Goal: Information Seeking & Learning: Learn about a topic

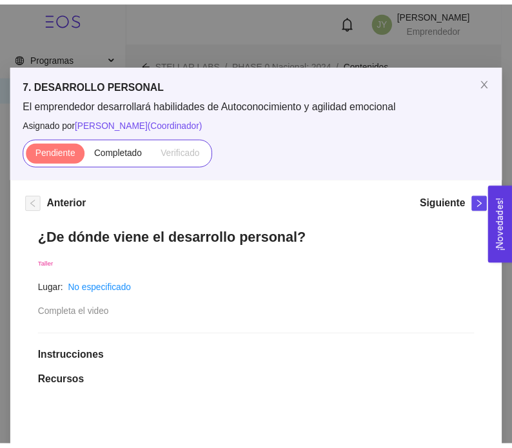
scroll to position [3410, 0]
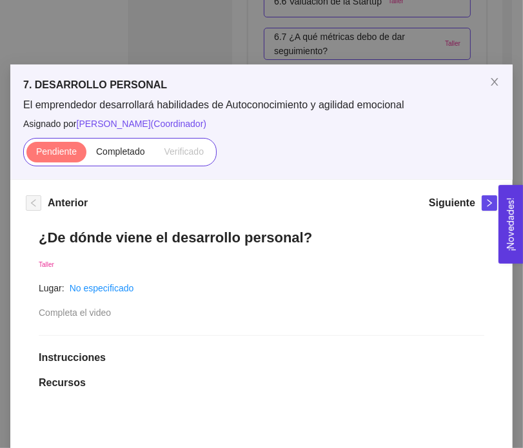
click at [365, 46] on div "7. DESARROLLO PERSONAL El emprendedor desarrollará habilidades de Autoconocimie…" at bounding box center [261, 224] width 523 height 448
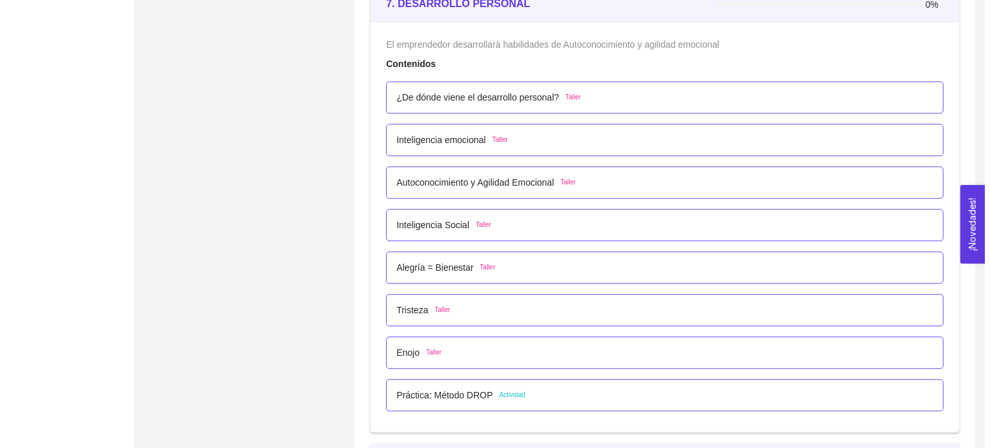
scroll to position [3516, 0]
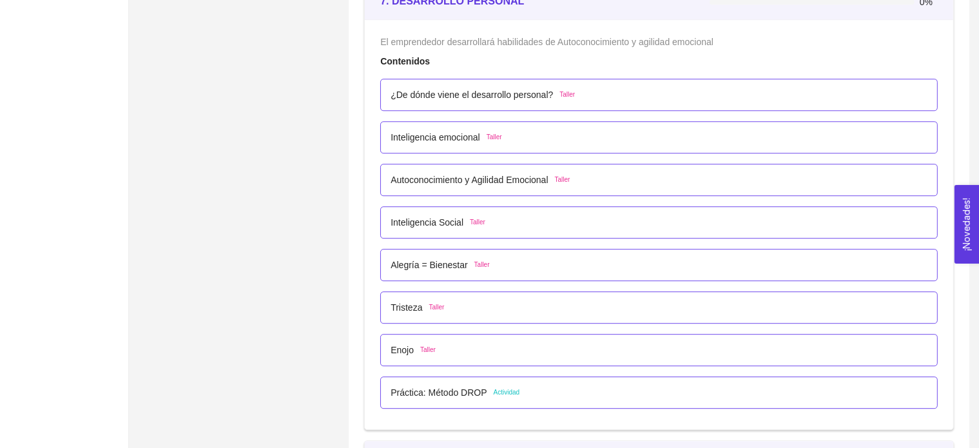
click at [453, 131] on p "Inteligencia emocional" at bounding box center [436, 137] width 90 height 14
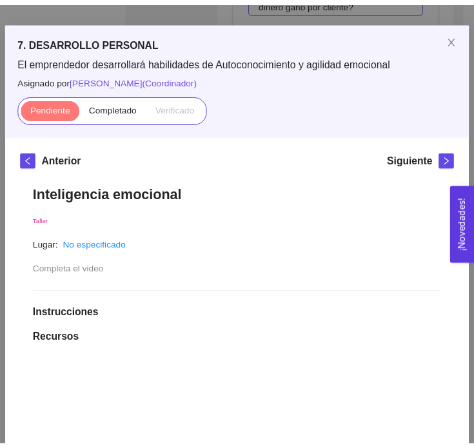
scroll to position [0, 0]
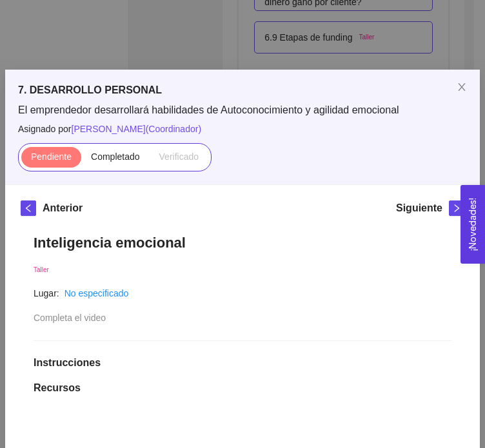
click at [309, 43] on div "7. DESARROLLO PERSONAL El emprendedor desarrollará habilidades de Autoconocimie…" at bounding box center [242, 224] width 485 height 448
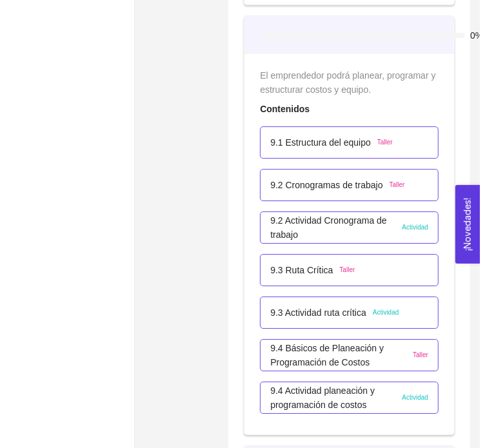
scroll to position [4460, 0]
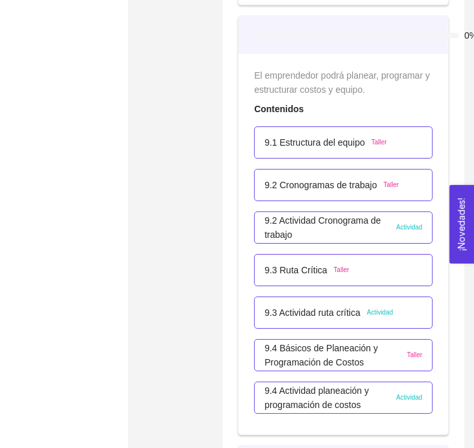
click at [300, 267] on p "9.3 Ruta Crítica" at bounding box center [295, 270] width 63 height 14
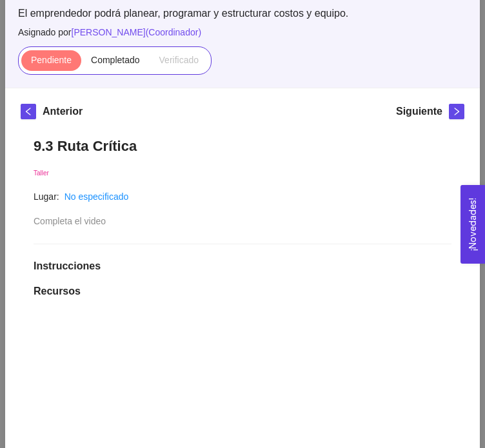
scroll to position [0, 0]
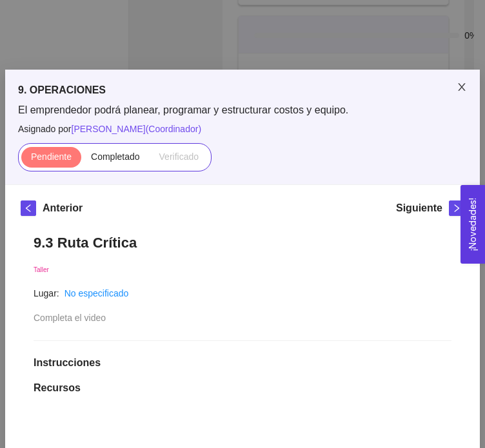
click at [456, 89] on icon "close" at bounding box center [461, 87] width 10 height 10
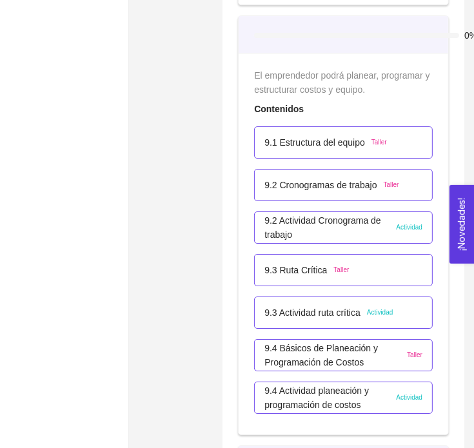
click at [348, 309] on p "9.3 Actividad ruta crítica" at bounding box center [312, 313] width 96 height 14
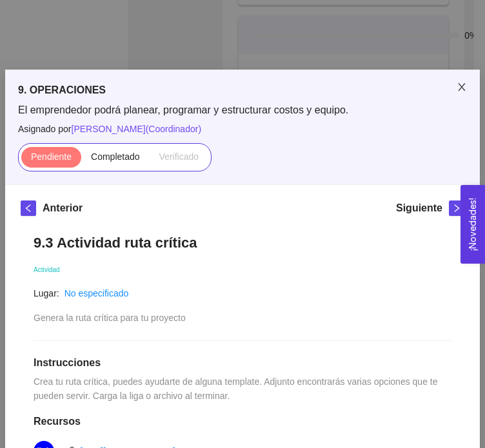
click at [458, 86] on icon "close" at bounding box center [461, 87] width 10 height 10
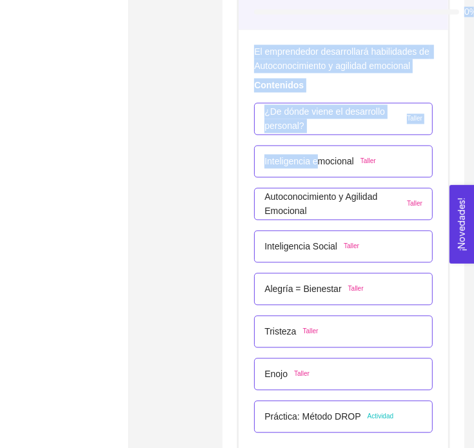
scroll to position [3313, 0]
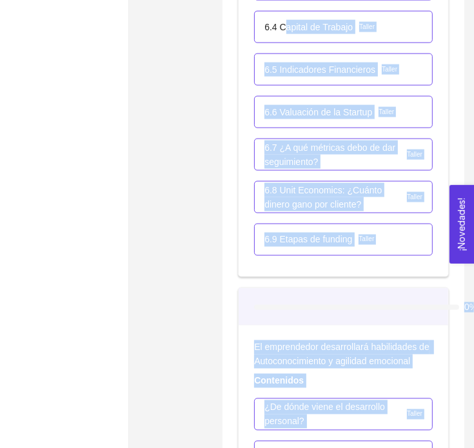
drag, startPoint x: 317, startPoint y: 155, endPoint x: 284, endPoint y: -42, distance: 199.5
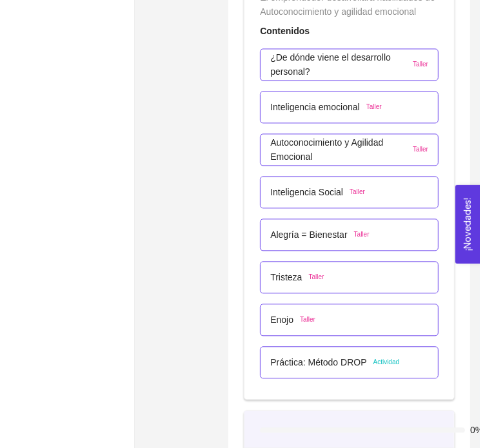
scroll to position [3664, 0]
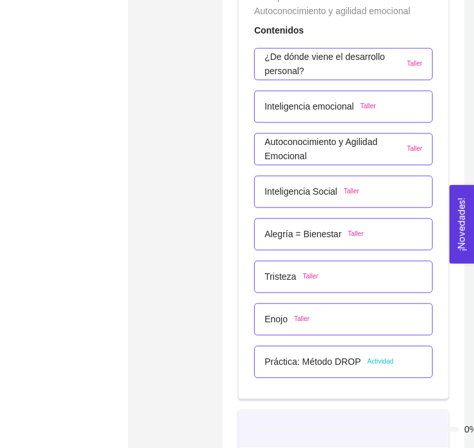
click at [301, 146] on p "Autoconocimiento y Agilidad Emocional" at bounding box center [332, 149] width 136 height 28
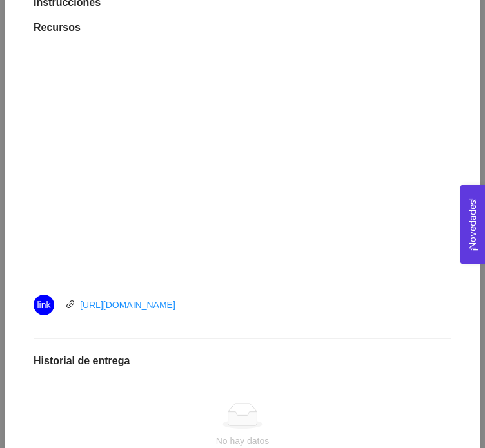
scroll to position [361, 0]
